Goal: Task Accomplishment & Management: Manage account settings

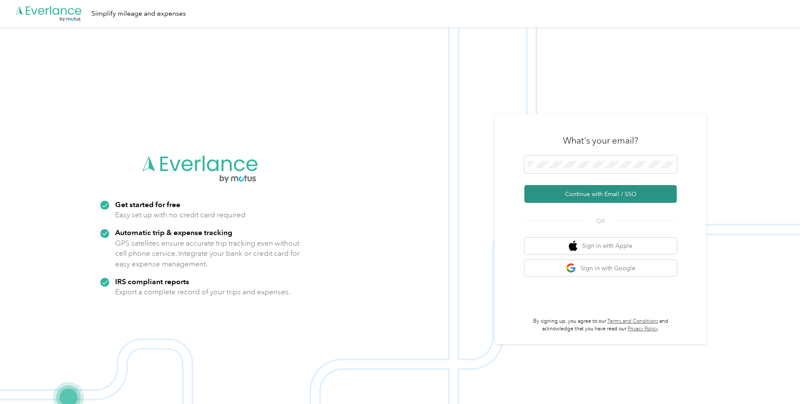
click at [578, 187] on button "Continue with Email / SSO" at bounding box center [600, 194] width 152 height 18
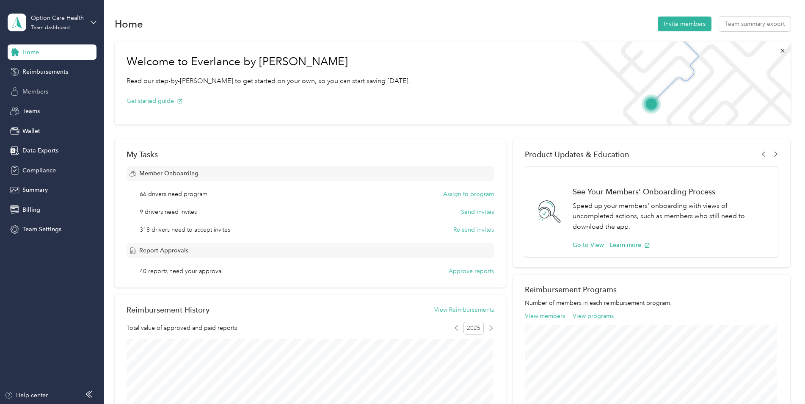
click at [53, 93] on div "Members" at bounding box center [52, 91] width 89 height 15
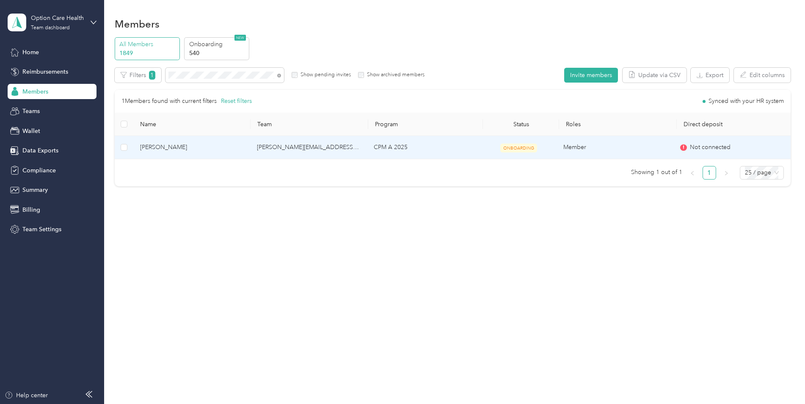
click at [179, 149] on span "[PERSON_NAME]" at bounding box center [191, 147] width 103 height 9
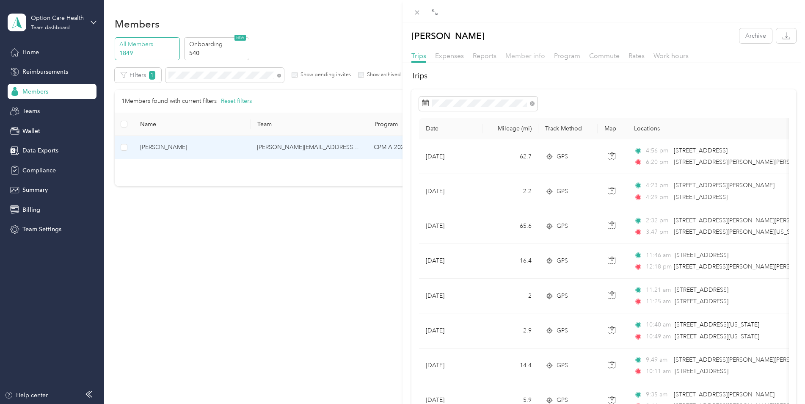
click at [529, 59] on span "Member info" at bounding box center [525, 56] width 40 height 8
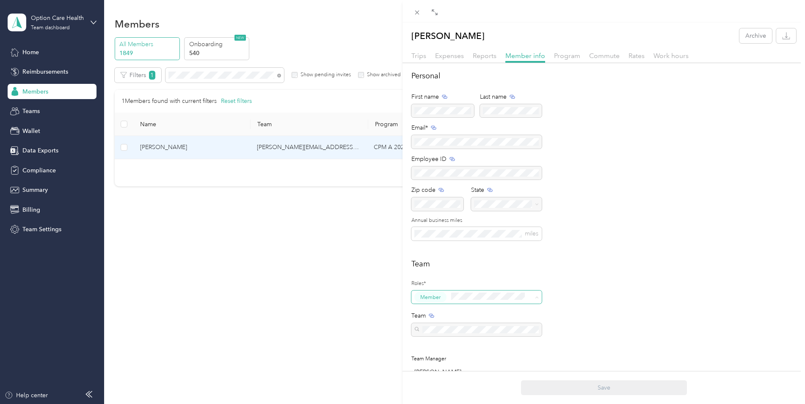
click at [531, 297] on span "Member" at bounding box center [476, 297] width 130 height 14
click at [444, 364] on span "Manager" at bounding box center [434, 362] width 22 height 8
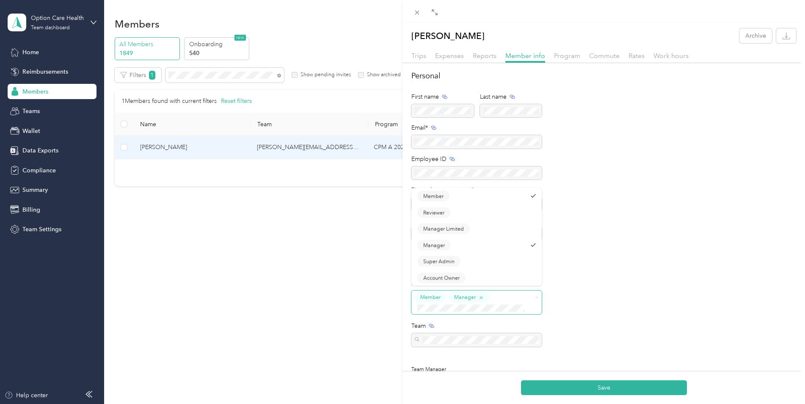
click at [445, 297] on button "Member" at bounding box center [430, 297] width 32 height 11
click at [458, 201] on div "Member" at bounding box center [471, 199] width 109 height 11
click at [633, 259] on h2 "Team" at bounding box center [603, 263] width 385 height 11
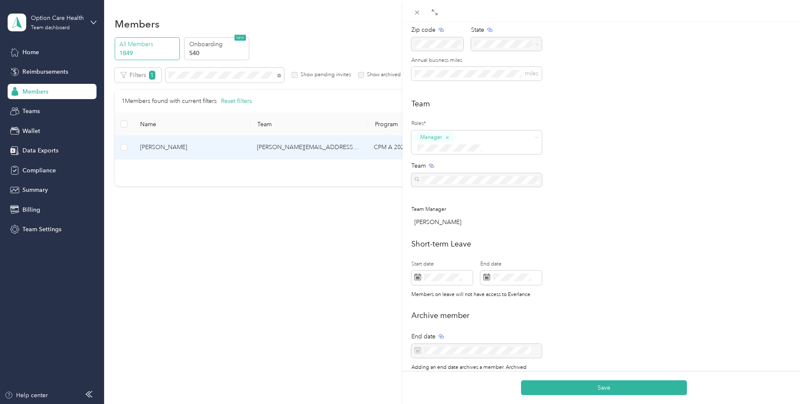
scroll to position [147, 0]
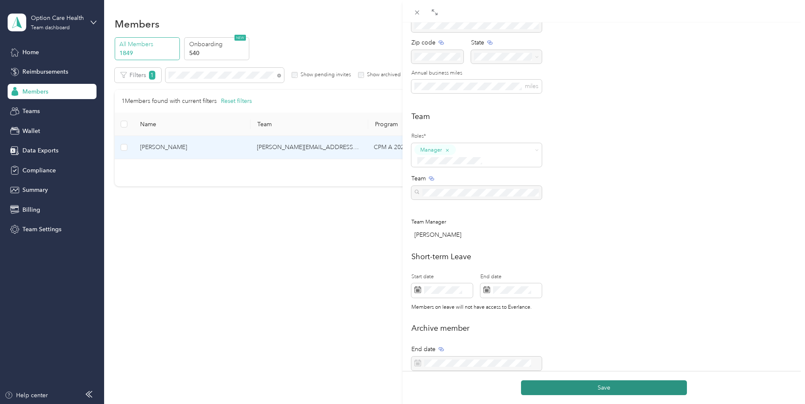
click at [611, 384] on button "Save" at bounding box center [604, 387] width 166 height 15
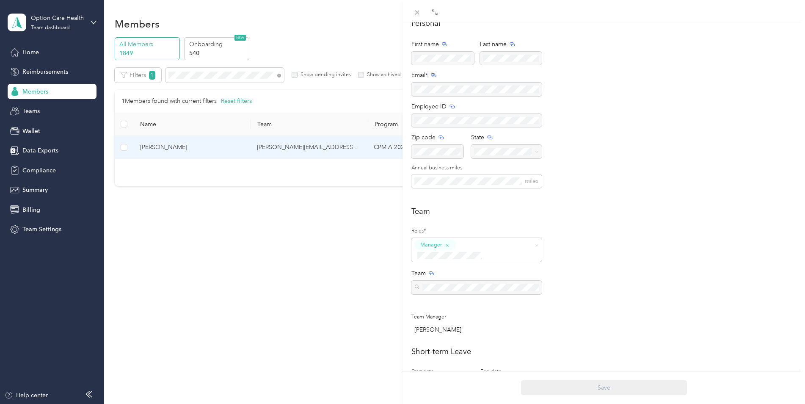
scroll to position [0, 0]
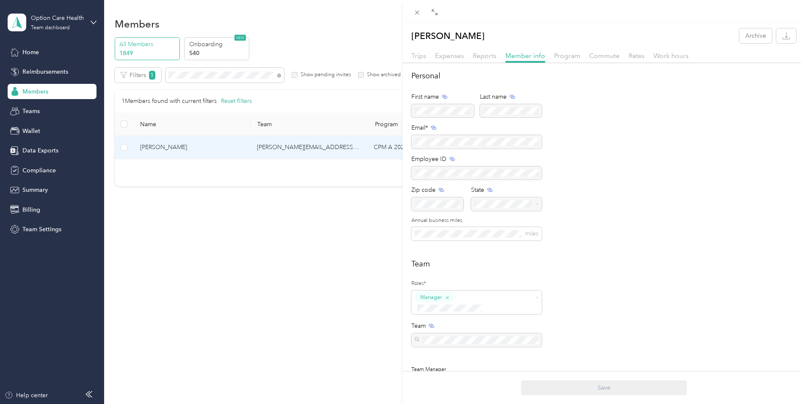
click at [36, 112] on div "[PERSON_NAME] Archive Trips Expenses Reports Member info Program Commute Rates …" at bounding box center [402, 202] width 805 height 404
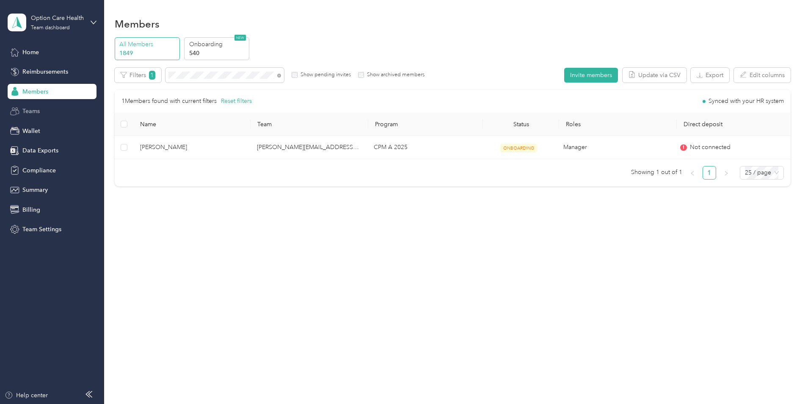
click at [32, 111] on span "Teams" at bounding box center [30, 111] width 17 height 9
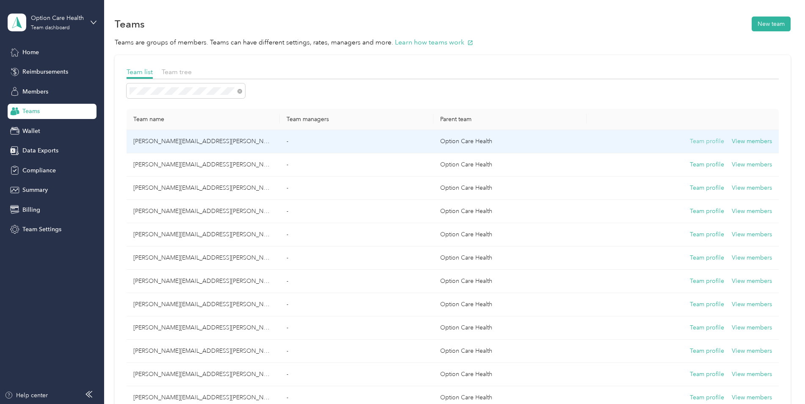
click at [712, 141] on button "Team profile" at bounding box center [707, 141] width 34 height 9
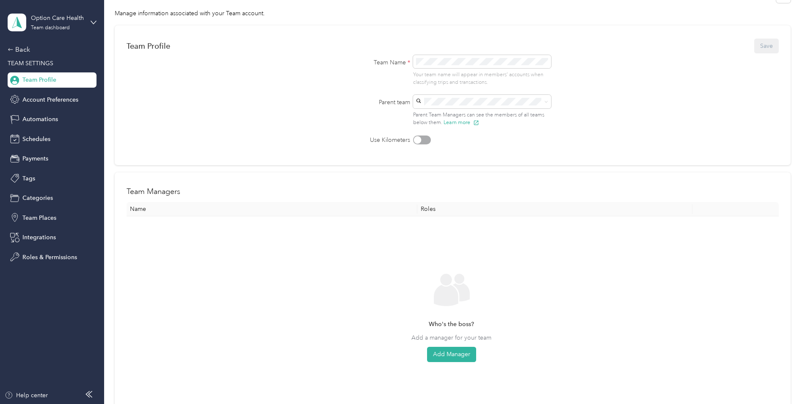
scroll to position [2, 0]
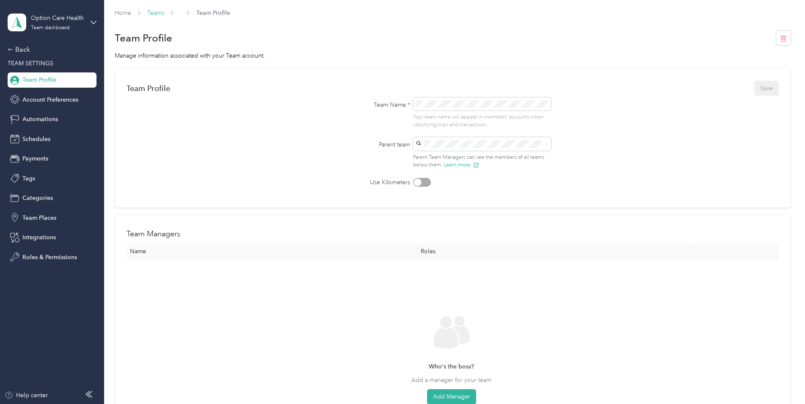
click at [158, 11] on link "Teams" at bounding box center [155, 12] width 17 height 7
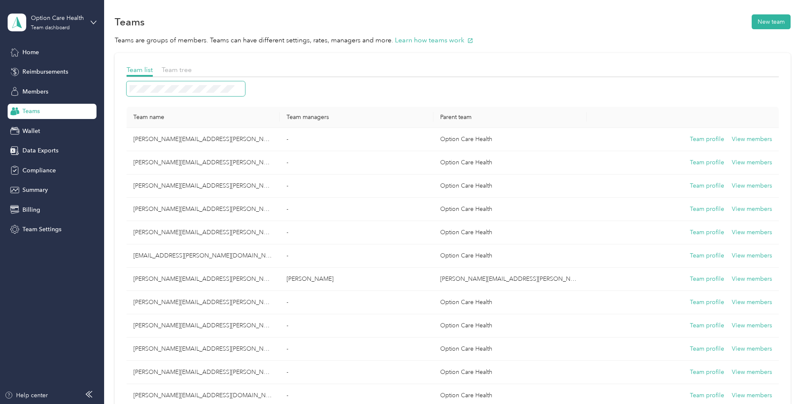
click at [203, 93] on span at bounding box center [186, 88] width 118 height 15
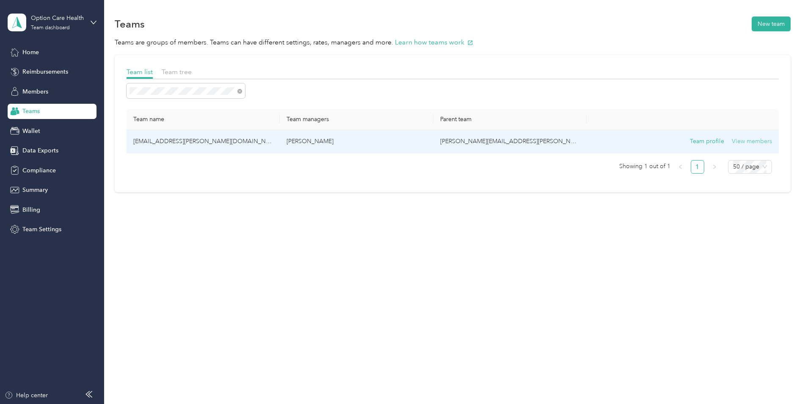
click at [768, 141] on button "View members" at bounding box center [752, 141] width 40 height 9
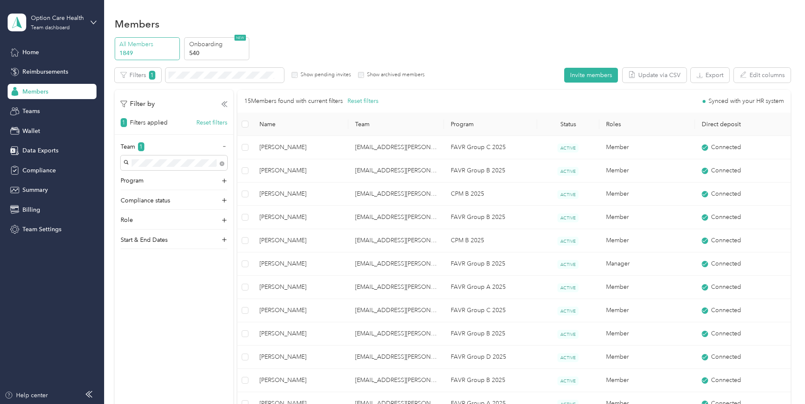
click at [89, 22] on div "Option Care Health Team dashboard" at bounding box center [52, 23] width 89 height 30
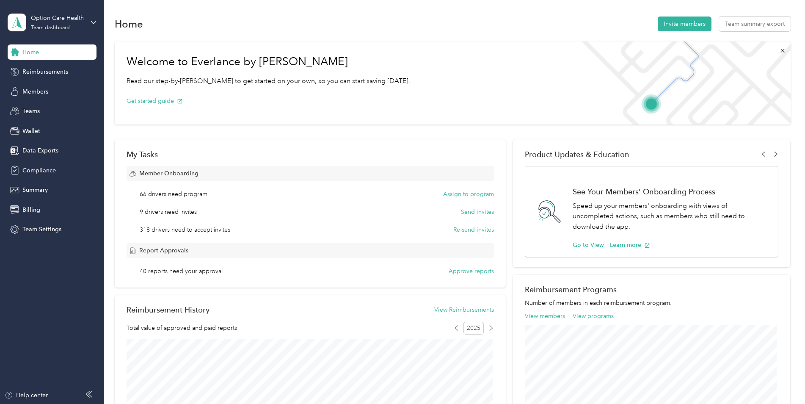
click at [88, 393] on icon at bounding box center [88, 394] width 7 height 7
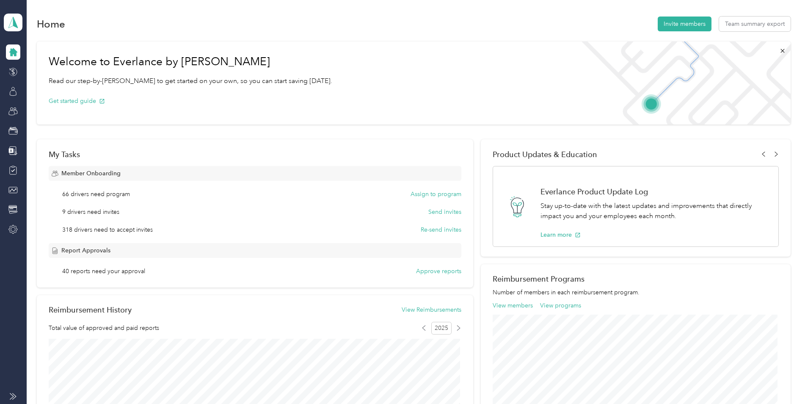
click at [6, 398] on div at bounding box center [13, 398] width 27 height 11
click at [11, 395] on icon at bounding box center [13, 396] width 7 height 7
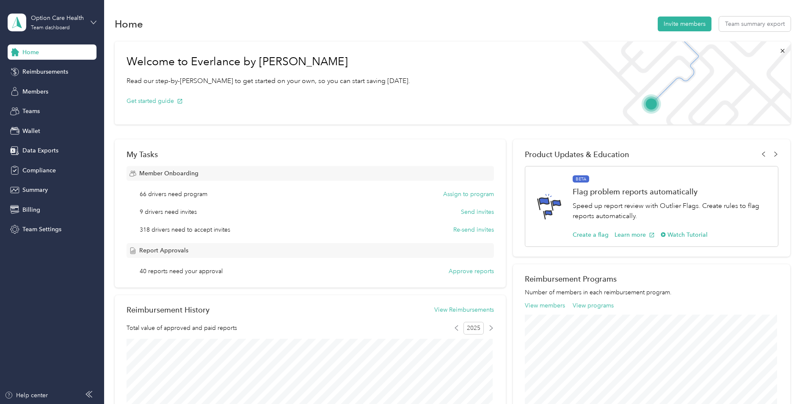
click at [94, 23] on icon at bounding box center [93, 22] width 5 height 3
click at [43, 107] on div "Log out" at bounding box center [31, 104] width 33 height 9
